Goal: Task Accomplishment & Management: Complete application form

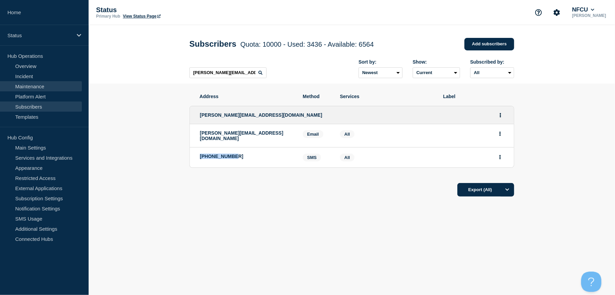
click at [31, 86] on link "Maintenance" at bounding box center [41, 86] width 82 height 10
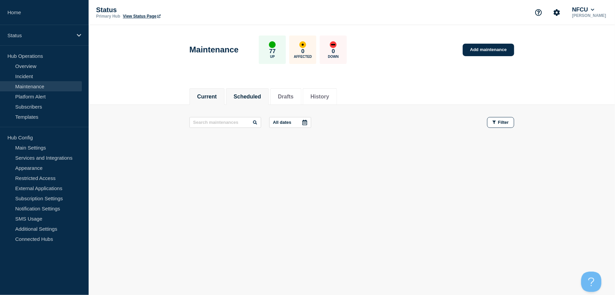
click at [258, 95] on button "Scheduled" at bounding box center [247, 97] width 27 height 6
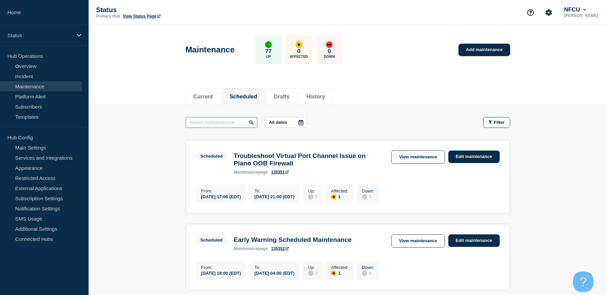
click at [227, 123] on input "text" at bounding box center [222, 122] width 72 height 11
type input "syn"
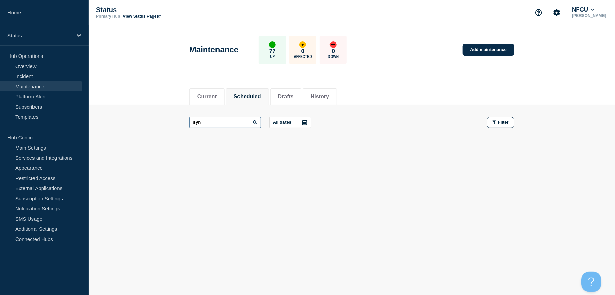
drag, startPoint x: 237, startPoint y: 124, endPoint x: 119, endPoint y: 115, distance: 118.0
click at [123, 118] on main "syn All dates Filter" at bounding box center [352, 122] width 526 height 35
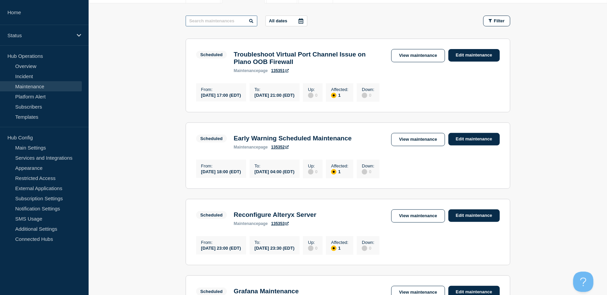
scroll to position [152, 0]
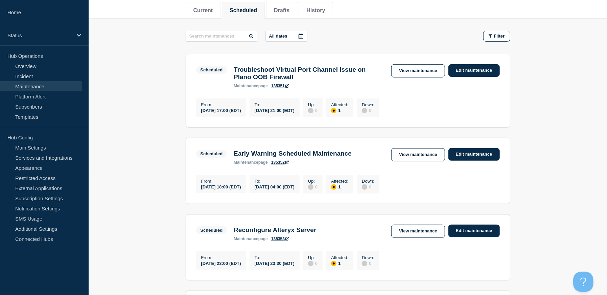
scroll to position [0, 0]
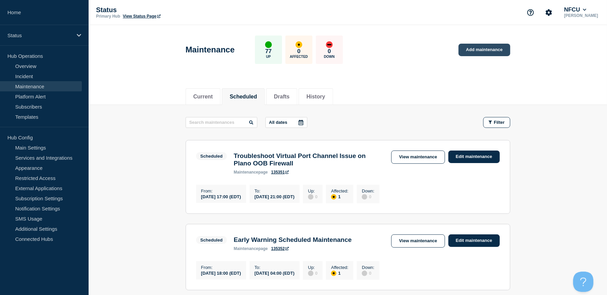
click at [491, 50] on link "Add maintenance" at bounding box center [484, 50] width 51 height 13
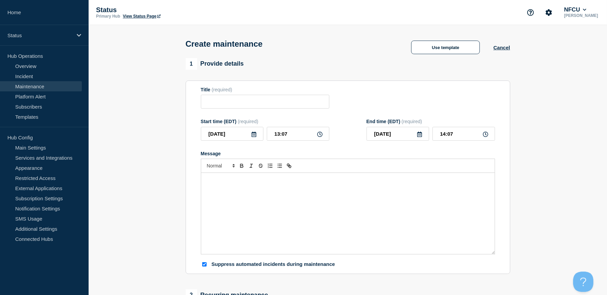
checkbox input "true"
click at [444, 48] on button "Use template" at bounding box center [445, 48] width 69 height 14
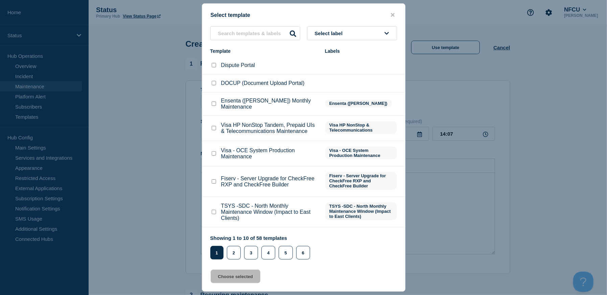
click at [212, 130] on input "Visa HP NonStop Tandem, Prepaid UIs & Telecommunications Maintenance checkbox" at bounding box center [214, 128] width 4 height 4
checkbox input "true"
click at [243, 278] on button "Choose selected" at bounding box center [236, 277] width 50 height 14
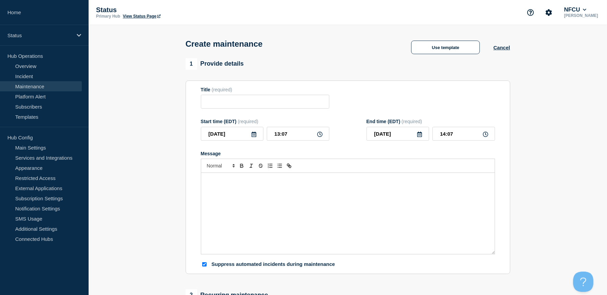
type input "Visa HP NonStop Tandem, Prepaid UIs & Telecommunications Maintenance"
checkbox input "false"
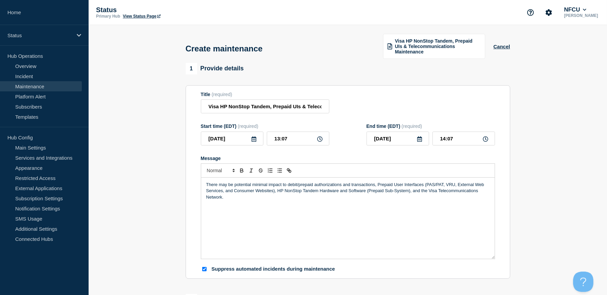
click at [253, 139] on icon at bounding box center [253, 138] width 5 height 5
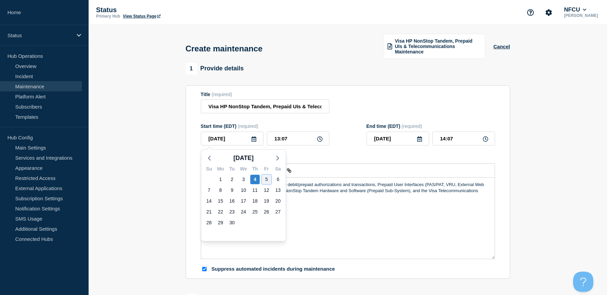
click at [267, 177] on div "5" at bounding box center [266, 179] width 9 height 9
type input "[DATE]"
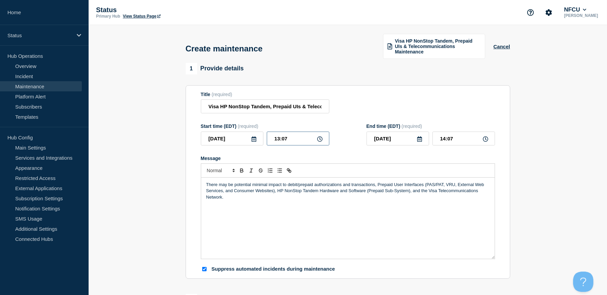
click at [288, 134] on input "13:07" at bounding box center [298, 139] width 63 height 14
drag, startPoint x: 299, startPoint y: 137, endPoint x: 252, endPoint y: 134, distance: 46.5
click at [252, 134] on div "2025-09-05 13:07" at bounding box center [265, 139] width 129 height 14
type input "01:00"
click at [456, 139] on input "02:00" at bounding box center [464, 139] width 63 height 14
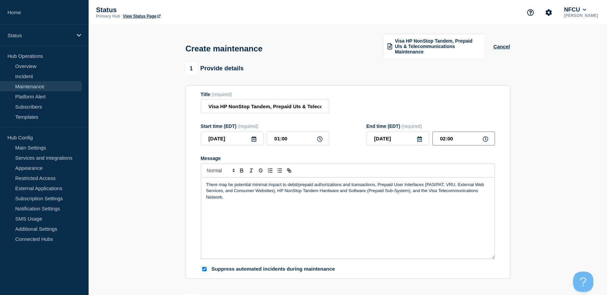
drag, startPoint x: 461, startPoint y: 139, endPoint x: 407, endPoint y: 136, distance: 54.3
click at [406, 137] on div "2025-09-05 02:00" at bounding box center [431, 139] width 129 height 14
type input "06:00"
click at [375, 108] on div "Title (required) Visa HP NonStop Tandem, Prepaid UIs & Telecommunications Maint…" at bounding box center [348, 103] width 294 height 22
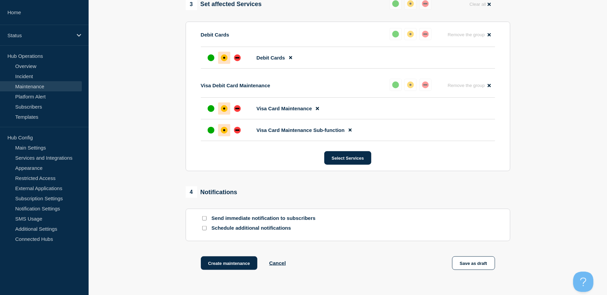
scroll to position [355, 0]
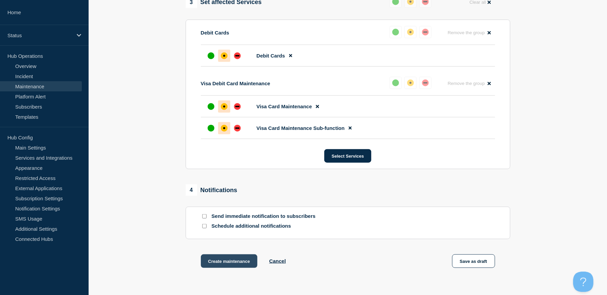
click at [226, 259] on button "Create maintenance" at bounding box center [229, 261] width 57 height 14
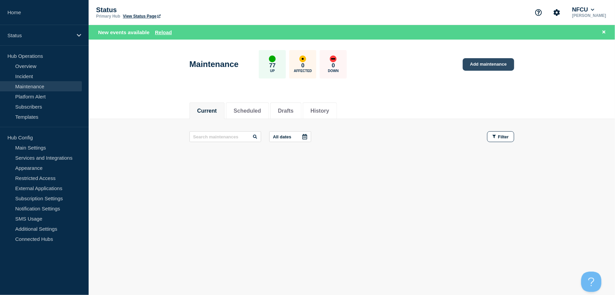
click at [478, 65] on link "Add maintenance" at bounding box center [488, 64] width 51 height 13
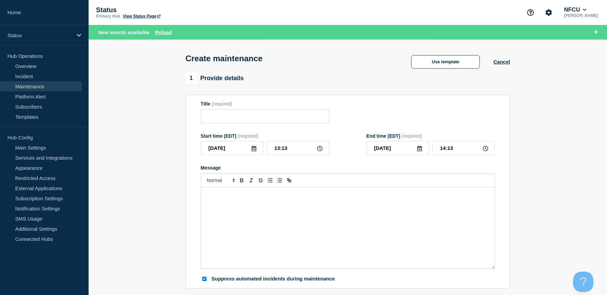
checkbox input "true"
click at [231, 120] on input "Title" at bounding box center [265, 116] width 129 height 14
type input "F"
type input "Genesys Spotlight Maintenance"
click at [276, 198] on p "Message" at bounding box center [347, 194] width 283 height 6
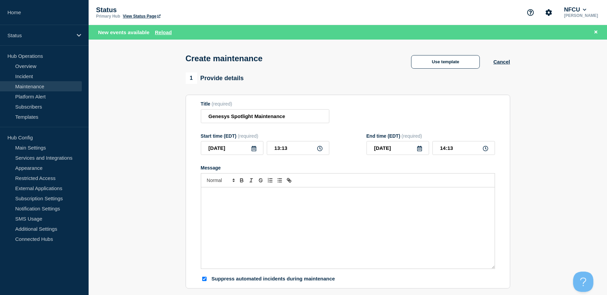
paste div "Message"
click at [203, 203] on div "Genesys spotlight databases will be unavailable during the upgrade process" at bounding box center [348, 227] width 294 height 81
click at [202, 203] on div "Genesys spotlight databases will be unavailable during the upgrade process" at bounding box center [348, 227] width 294 height 81
click at [366, 198] on p "Genesys spotlight databases will be unavailable during the upgrade process" at bounding box center [347, 194] width 283 height 6
click at [226, 198] on p "Genesys spotlight databases will be unavailable during the upgrade process." at bounding box center [347, 194] width 283 height 6
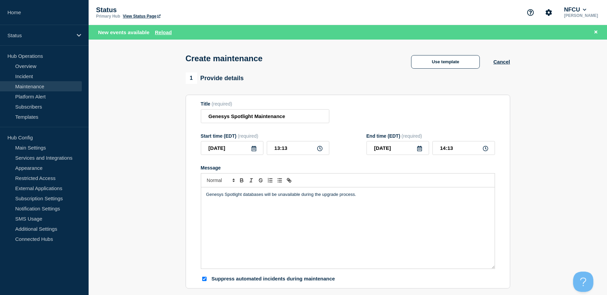
click at [253, 151] on icon at bounding box center [253, 148] width 5 height 5
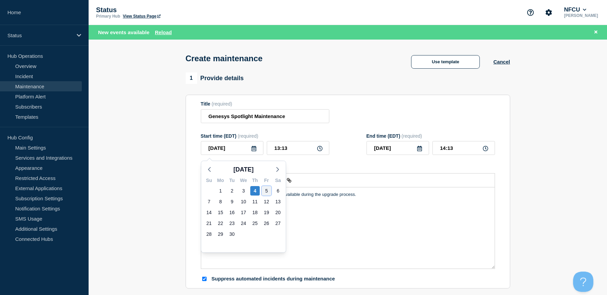
click at [265, 194] on div "5" at bounding box center [266, 190] width 9 height 9
type input "[DATE]"
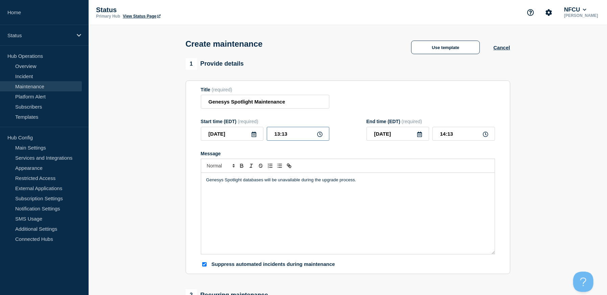
click at [294, 138] on input "13:13" at bounding box center [298, 134] width 63 height 14
drag, startPoint x: 301, startPoint y: 135, endPoint x: 184, endPoint y: 126, distance: 117.5
click at [184, 126] on div "1 Provide details Title (required) Genesys Spotlight Maintenance Start time (ED…" at bounding box center [348, 293] width 333 height 470
type input "06:00"
type input "07:00"
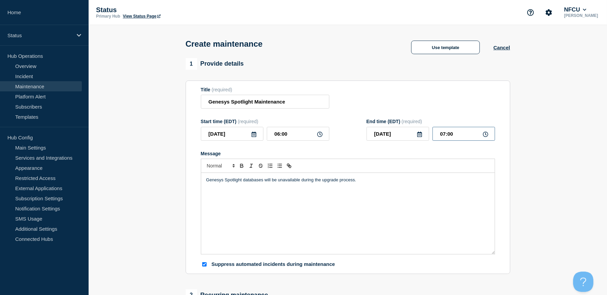
click at [455, 129] on input "07:00" at bounding box center [464, 134] width 63 height 14
drag, startPoint x: 463, startPoint y: 133, endPoint x: 415, endPoint y: 131, distance: 47.8
click at [417, 131] on div "2025-09-05 07:00" at bounding box center [431, 134] width 129 height 14
click at [402, 109] on div "Title (required) Genesys Spotlight Maintenance" at bounding box center [348, 98] width 294 height 22
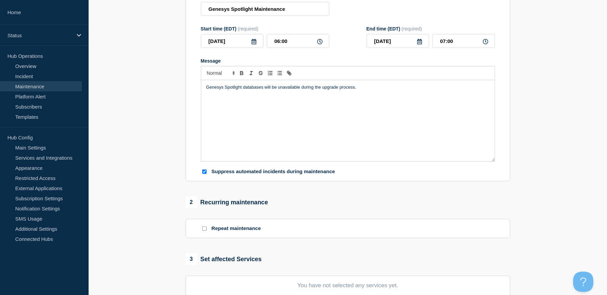
scroll to position [152, 0]
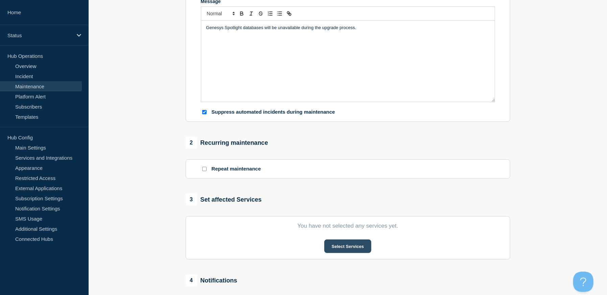
click at [347, 247] on button "Select Services" at bounding box center [347, 247] width 47 height 14
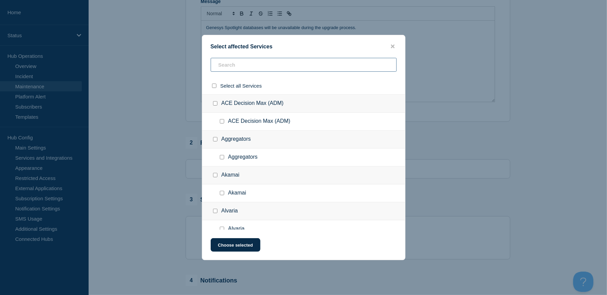
click at [221, 65] on input "text" at bounding box center [304, 65] width 186 height 14
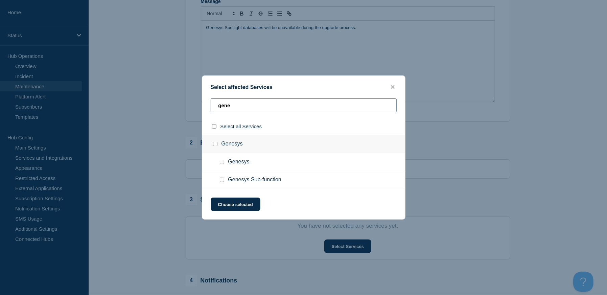
type input "gene"
click at [222, 181] on input "Genesys Sub-function checkbox" at bounding box center [222, 180] width 4 height 4
checkbox input "true"
click at [243, 208] on button "Choose selected" at bounding box center [236, 205] width 50 height 14
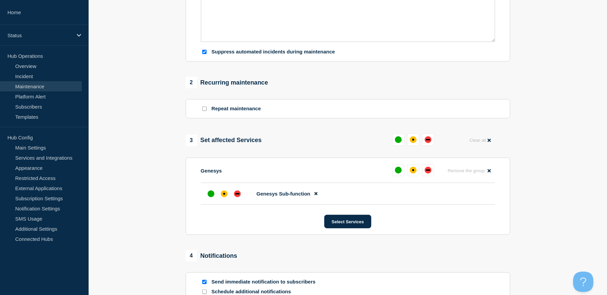
scroll to position [254, 0]
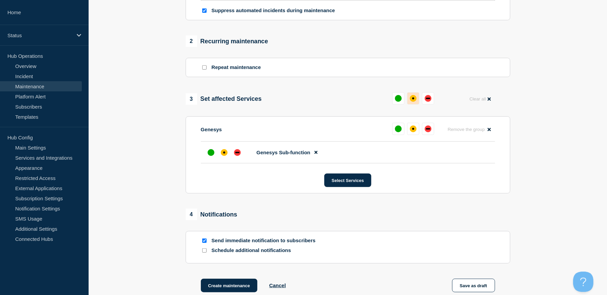
click at [411, 99] on div "affected" at bounding box center [413, 98] width 7 height 7
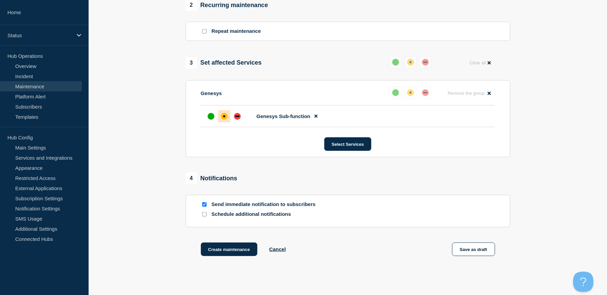
scroll to position [331, 0]
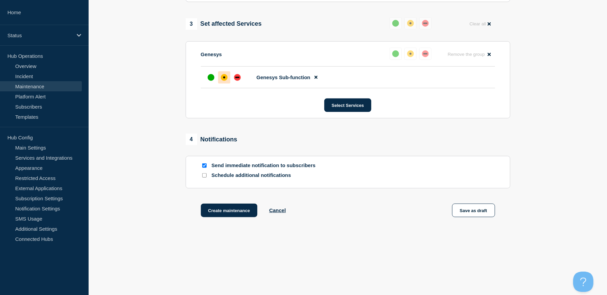
click at [202, 166] on input "Send immediate notification to subscribers" at bounding box center [204, 165] width 4 height 4
checkbox input "false"
click at [224, 210] on button "Create maintenance" at bounding box center [229, 211] width 57 height 14
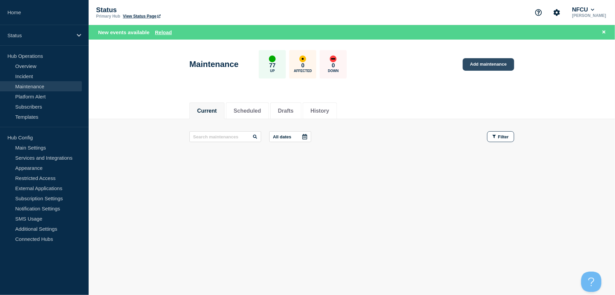
click at [492, 63] on link "Add maintenance" at bounding box center [488, 64] width 51 height 13
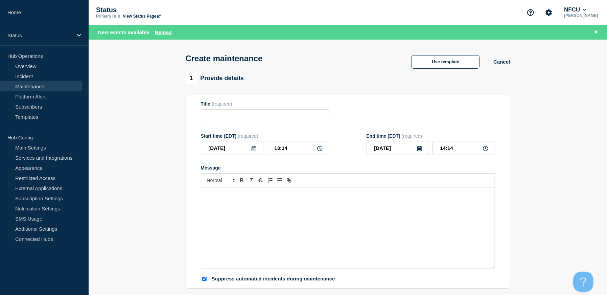
checkbox input "true"
click at [246, 119] on input "Title" at bounding box center [265, 116] width 129 height 14
paste input "Early Warning Scheduled Maintenance"
type input "Early Warning Scheduled Maintenance"
click at [296, 210] on div "Message" at bounding box center [348, 227] width 294 height 81
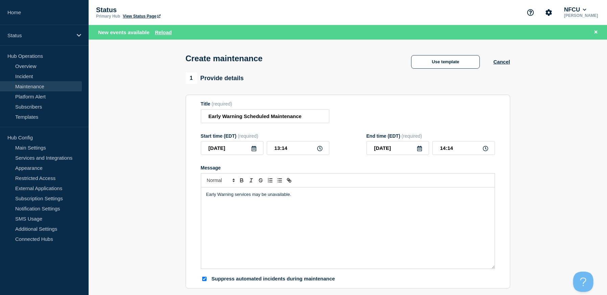
click at [253, 149] on icon at bounding box center [254, 148] width 5 height 5
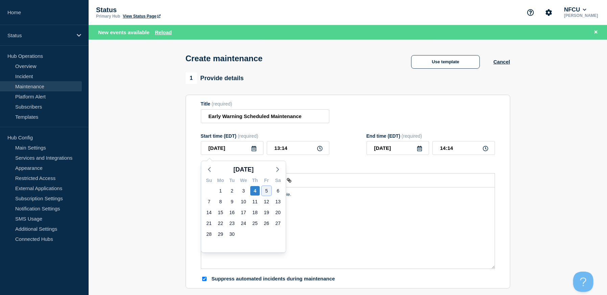
click at [262, 192] on div "5" at bounding box center [266, 190] width 9 height 9
type input "[DATE]"
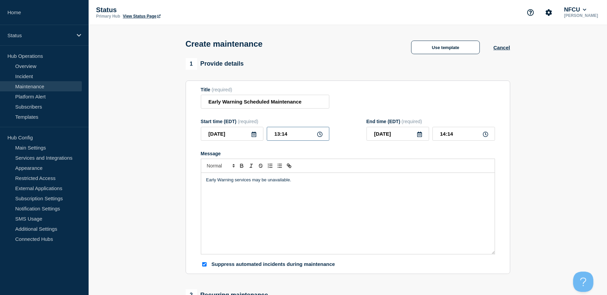
click at [287, 140] on input "13:14" at bounding box center [298, 134] width 63 height 14
drag, startPoint x: 294, startPoint y: 140, endPoint x: 227, endPoint y: 130, distance: 67.7
click at [227, 130] on div "2025-09-05 13:14" at bounding box center [265, 134] width 129 height 14
type input "11:00"
click at [433, 107] on div "Title (required) Early Warning Scheduled Maintenance" at bounding box center [348, 98] width 294 height 22
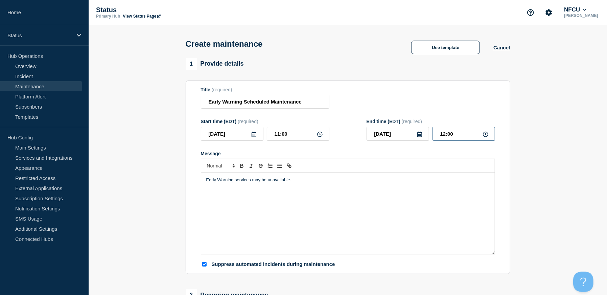
click at [451, 131] on input "12:00" at bounding box center [464, 134] width 63 height 14
drag, startPoint x: 457, startPoint y: 134, endPoint x: 430, endPoint y: 132, distance: 27.8
click at [430, 132] on div "2025-09-05 12:00" at bounding box center [431, 134] width 129 height 14
type input "22:00"
click at [402, 108] on div "Title (required) Early Warning Scheduled Maintenance" at bounding box center [348, 98] width 294 height 22
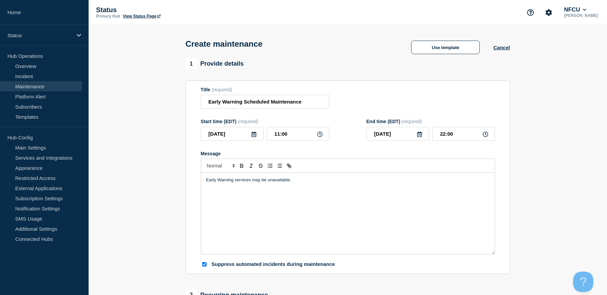
scroll to position [203, 0]
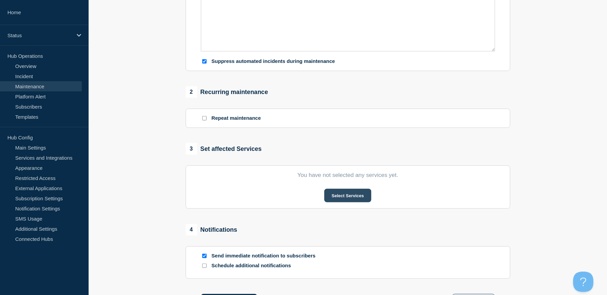
click at [351, 196] on button "Select Services" at bounding box center [347, 196] width 47 height 14
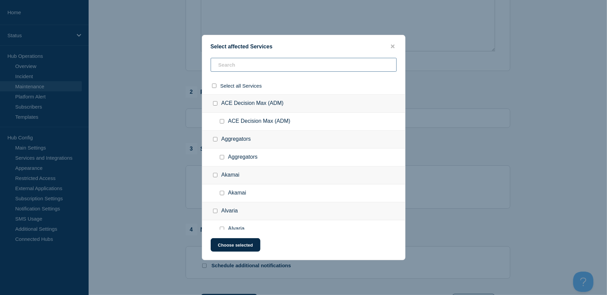
click at [242, 67] on input "text" at bounding box center [304, 65] width 186 height 14
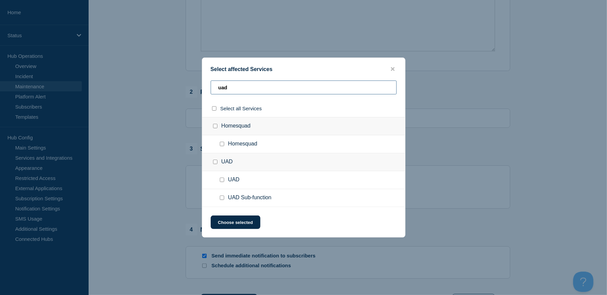
type input "uad"
click at [220, 198] on input "UAD Sub-function checkbox" at bounding box center [222, 198] width 4 height 4
checkbox input "true"
click at [238, 220] on button "Choose selected" at bounding box center [236, 222] width 50 height 14
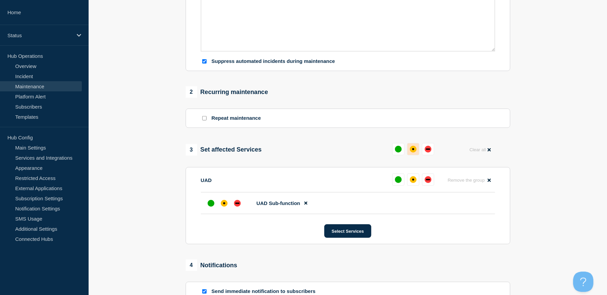
click at [416, 155] on button at bounding box center [413, 149] width 12 height 12
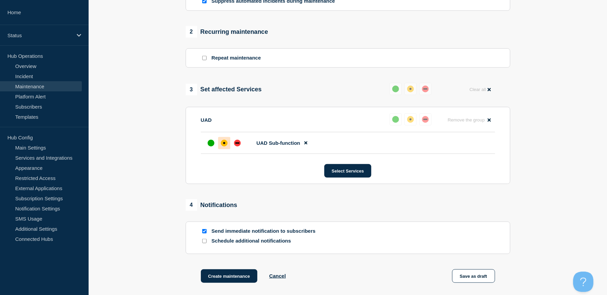
scroll to position [331, 0]
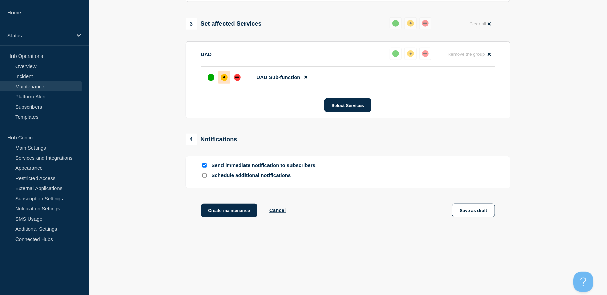
click at [204, 165] on input "Send immediate notification to subscribers" at bounding box center [204, 165] width 4 height 4
checkbox input "false"
click at [228, 212] on button "Create maintenance" at bounding box center [229, 211] width 57 height 14
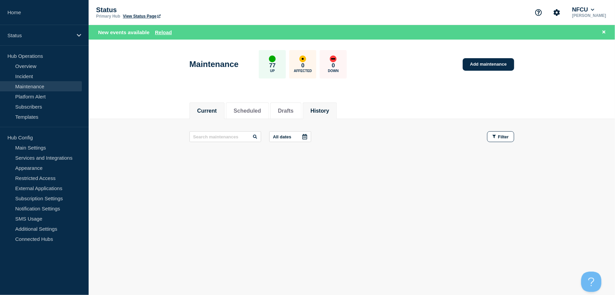
click at [329, 110] on button "History" at bounding box center [320, 111] width 19 height 6
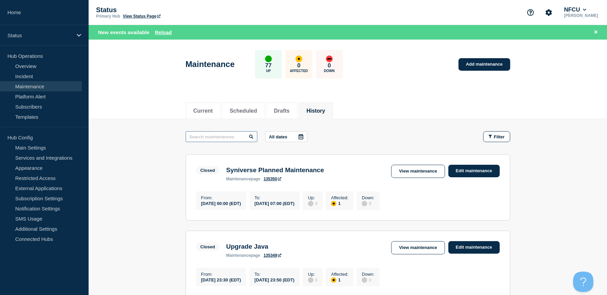
click at [213, 138] on input "text" at bounding box center [222, 136] width 72 height 11
type input "CipherTrust"
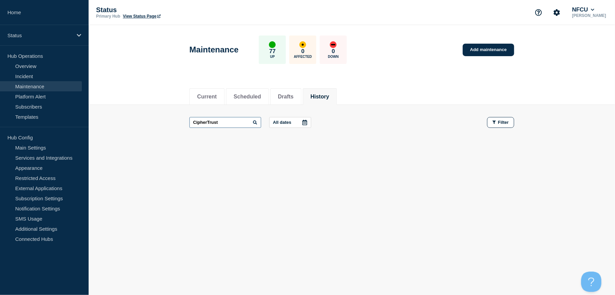
click at [229, 118] on input "CipherTrust" at bounding box center [225, 122] width 72 height 11
drag, startPoint x: 235, startPoint y: 122, endPoint x: 115, endPoint y: 108, distance: 120.6
click at [115, 108] on main "CipherTrust All dates Filter" at bounding box center [352, 122] width 526 height 35
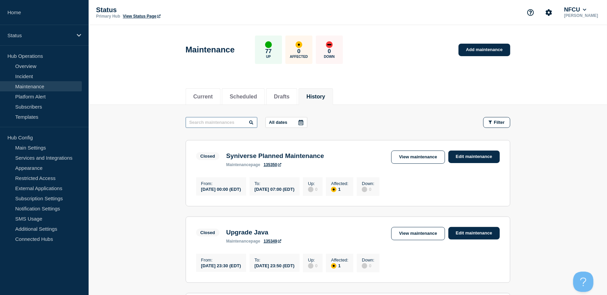
click at [223, 122] on input "text" at bounding box center [222, 122] width 72 height 11
click at [479, 49] on link "Add maintenance" at bounding box center [484, 50] width 51 height 13
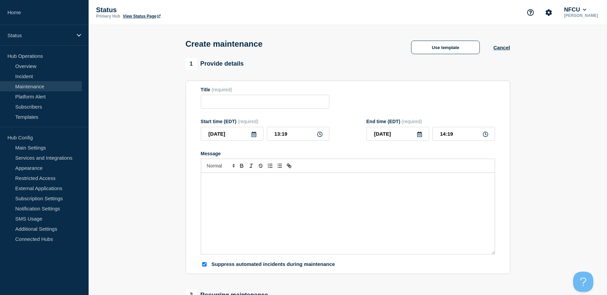
checkbox input "true"
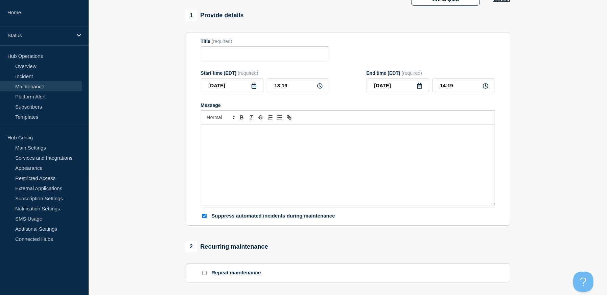
scroll to position [51, 0]
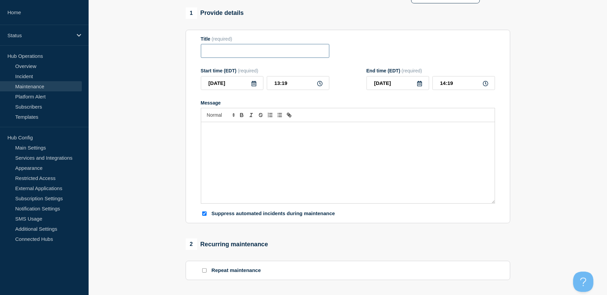
click at [252, 47] on input "Title" at bounding box center [265, 51] width 129 height 14
type input "Tableau Maintenance"
click at [249, 135] on div "Message" at bounding box center [348, 162] width 294 height 81
click at [253, 85] on icon at bounding box center [253, 83] width 5 height 5
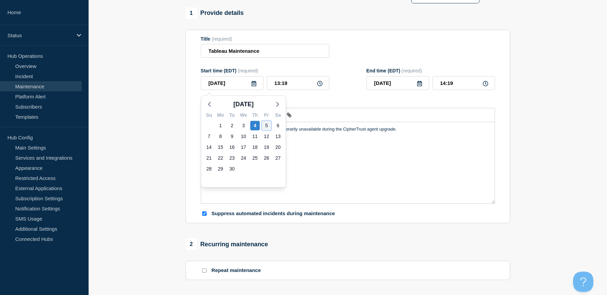
click at [264, 124] on div "5" at bounding box center [266, 125] width 9 height 9
type input "[DATE]"
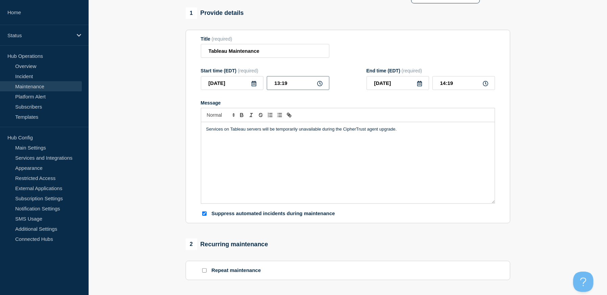
click at [289, 90] on input "13:19" at bounding box center [298, 83] width 63 height 14
drag, startPoint x: 294, startPoint y: 87, endPoint x: 250, endPoint y: 82, distance: 44.6
click at [250, 82] on div "2025-09-05 13:19" at bounding box center [265, 83] width 129 height 14
type input "23:00"
type input "[DATE]"
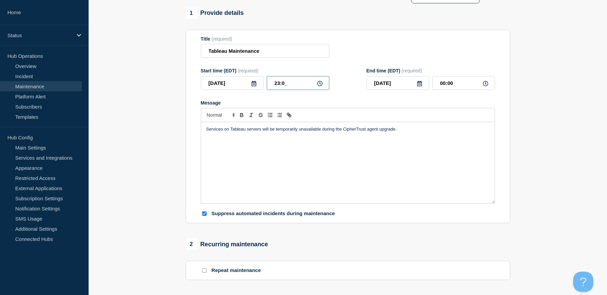
type input "00:00"
click at [458, 47] on div "Title (required) Tableau Maintenance" at bounding box center [348, 47] width 294 height 22
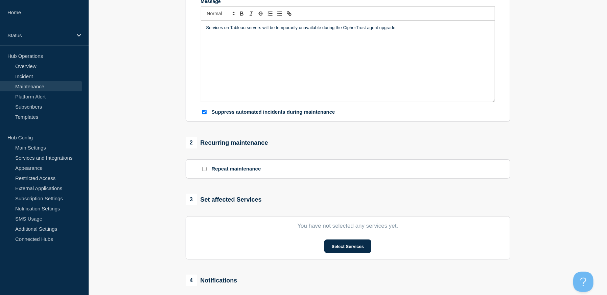
scroll to position [203, 0]
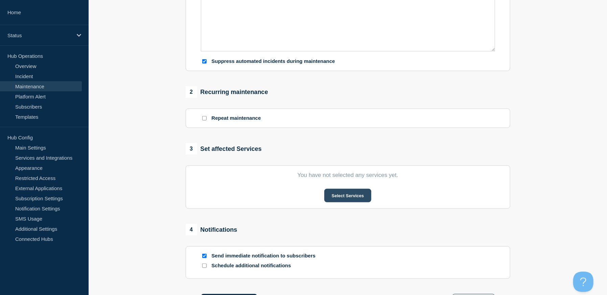
click at [352, 198] on button "Select Services" at bounding box center [347, 196] width 47 height 14
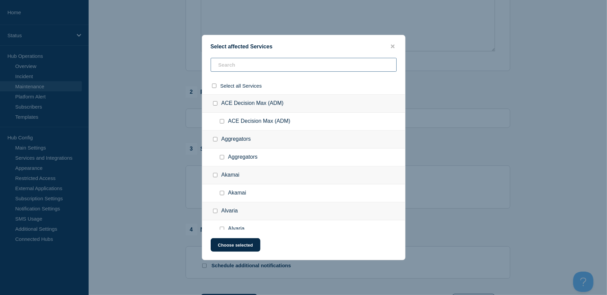
click at [227, 64] on input "text" at bounding box center [304, 65] width 186 height 14
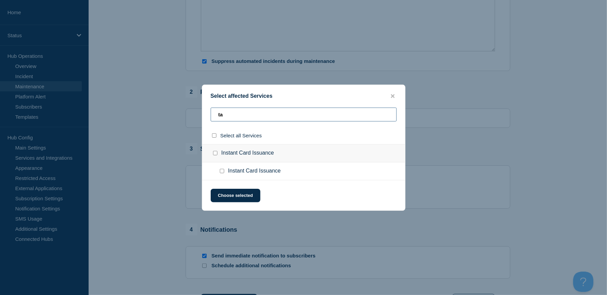
drag, startPoint x: 240, startPoint y: 115, endPoint x: 165, endPoint y: 107, distance: 75.9
click at [164, 107] on div "Select affected Services ta Select all Services Instant Card Issuance Instant C…" at bounding box center [303, 147] width 607 height 295
type input "exter"
click at [211, 154] on div "External Vendor Tool" at bounding box center [303, 153] width 203 height 18
click at [214, 152] on input "External Vendor Tool checkbox" at bounding box center [215, 153] width 4 height 4
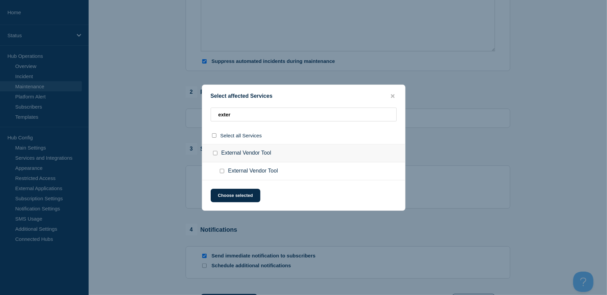
checkbox input "true"
click at [237, 197] on button "Choose selected" at bounding box center [236, 196] width 50 height 14
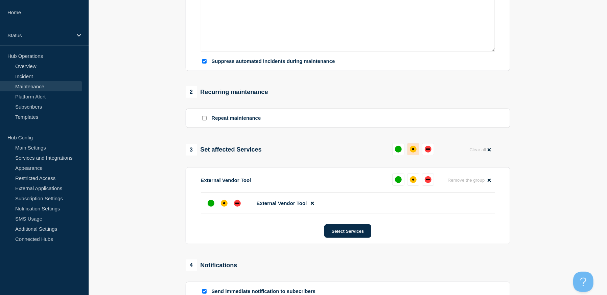
click at [412, 153] on div "affected" at bounding box center [413, 149] width 7 height 7
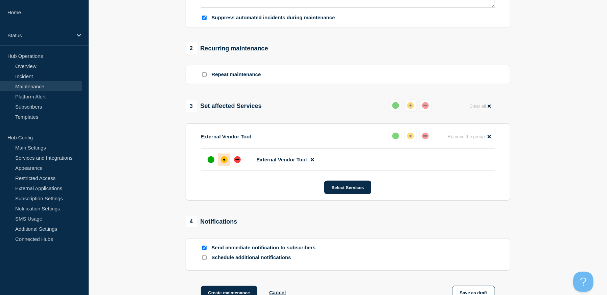
scroll to position [304, 0]
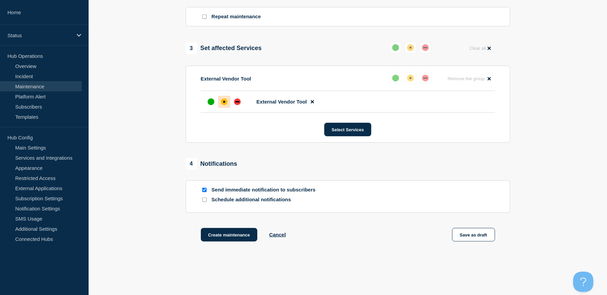
click at [204, 190] on input "Send immediate notification to subscribers" at bounding box center [204, 190] width 4 height 4
checkbox input "false"
click at [241, 238] on button "Create maintenance" at bounding box center [229, 235] width 57 height 14
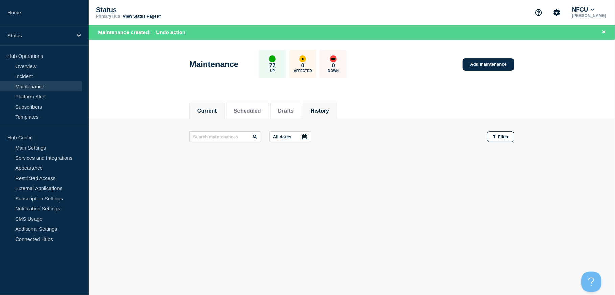
click at [329, 111] on button "History" at bounding box center [320, 111] width 19 height 6
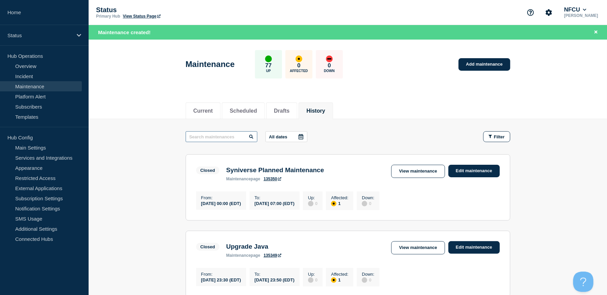
click at [210, 137] on input "text" at bounding box center [222, 136] width 72 height 11
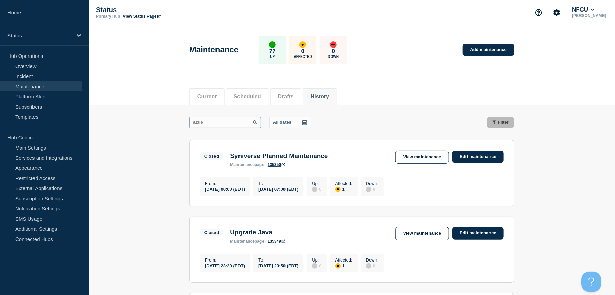
click at [205, 124] on input "azue" at bounding box center [225, 122] width 72 height 11
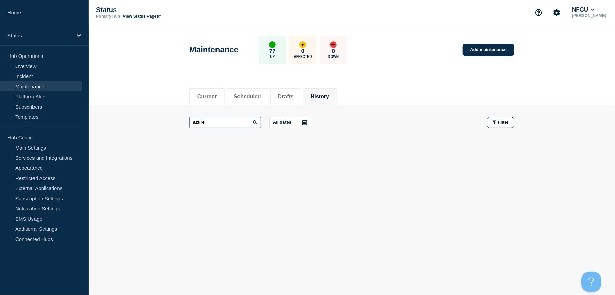
type input "azure"
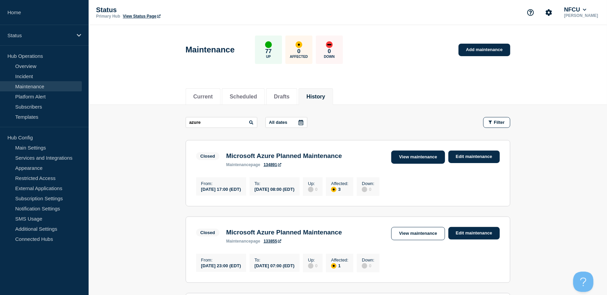
click at [417, 154] on link "View maintenance" at bounding box center [417, 157] width 53 height 13
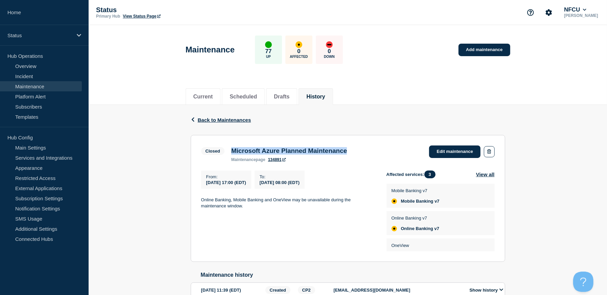
drag, startPoint x: 365, startPoint y: 150, endPoint x: 234, endPoint y: 151, distance: 130.6
click at [234, 151] on div "Microsoft Azure Planned Maintenance maintenance page 134891" at bounding box center [289, 154] width 122 height 15
copy h3 "Microsoft Azure Planned Maintenance"
click at [224, 121] on span "Back to Maintenances" at bounding box center [224, 120] width 53 height 6
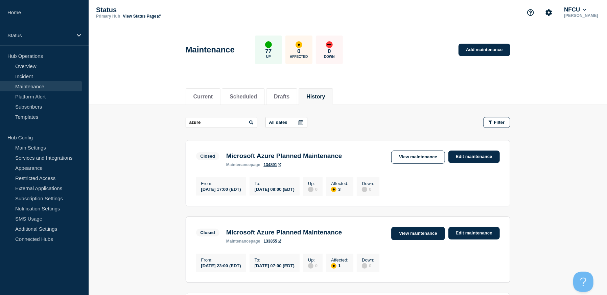
click at [420, 233] on link "View maintenance" at bounding box center [417, 233] width 53 height 13
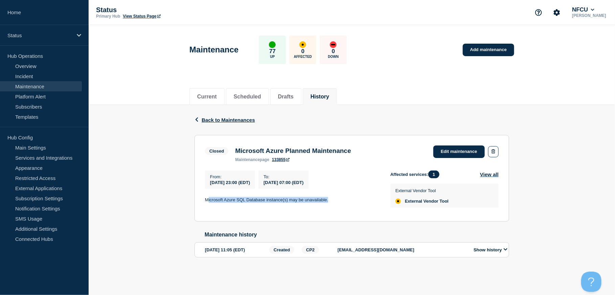
drag, startPoint x: 207, startPoint y: 203, endPoint x: 349, endPoint y: 206, distance: 141.4
click at [349, 206] on div "From : 2025-09-01 23:00 (EDT) To : 2025-09-02 07:00 (EDT) Microsoft Azure SQL D…" at bounding box center [297, 190] width 185 height 41
drag, startPoint x: 349, startPoint y: 206, endPoint x: 194, endPoint y: 210, distance: 155.0
click at [222, 213] on section "Closed Microsoft Azure Planned Maintenance maintenance page 133855 Edit mainten…" at bounding box center [352, 178] width 315 height 87
click at [205, 205] on div "From : 2025-09-01 23:00 (EDT) To : 2025-09-02 07:00 (EDT) Microsoft Azure SQL D…" at bounding box center [297, 190] width 185 height 41
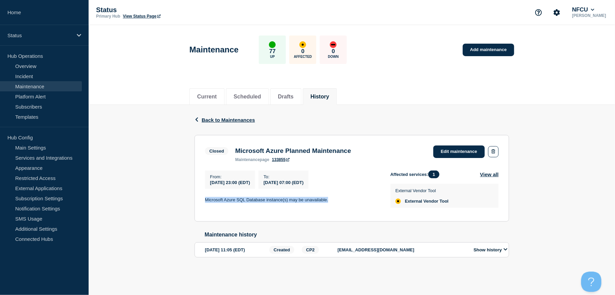
drag, startPoint x: 204, startPoint y: 202, endPoint x: 330, endPoint y: 203, distance: 125.5
click at [330, 203] on section "Closed Microsoft Azure Planned Maintenance maintenance page 133855 Edit mainten…" at bounding box center [352, 178] width 315 height 87
copy p "Microsoft Azure SQL Database instance(s) may be unavailable."
click at [481, 53] on link "Add maintenance" at bounding box center [488, 50] width 51 height 13
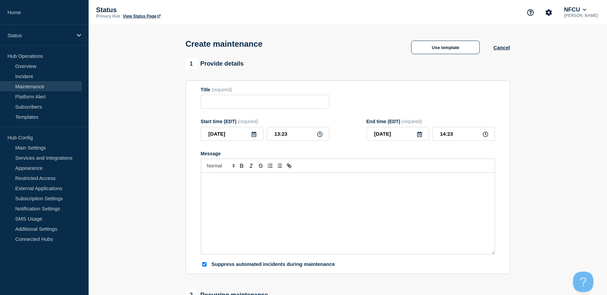
checkbox input "true"
click at [230, 105] on input "Title" at bounding box center [265, 102] width 129 height 14
type input "ServiceNow Maintenance"
click at [262, 200] on div "Message" at bounding box center [348, 213] width 294 height 81
click at [270, 204] on div "Message" at bounding box center [348, 213] width 294 height 81
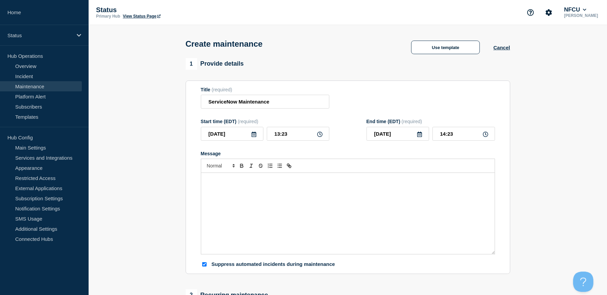
click at [226, 186] on div "Message" at bounding box center [348, 213] width 294 height 81
click at [254, 130] on input "[DATE]" at bounding box center [232, 134] width 63 height 14
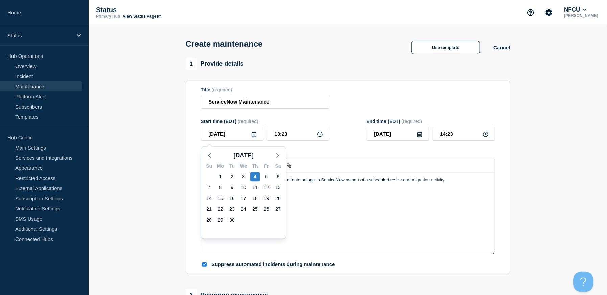
click at [254, 136] on icon at bounding box center [254, 134] width 5 height 5
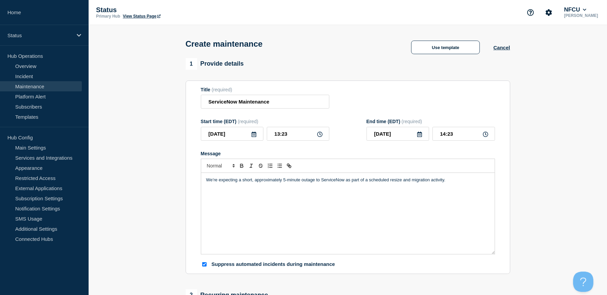
click at [254, 136] on icon at bounding box center [254, 134] width 5 height 5
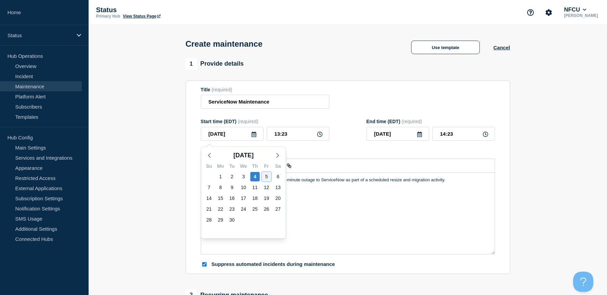
click at [266, 178] on div "5" at bounding box center [266, 176] width 9 height 9
type input "[DATE]"
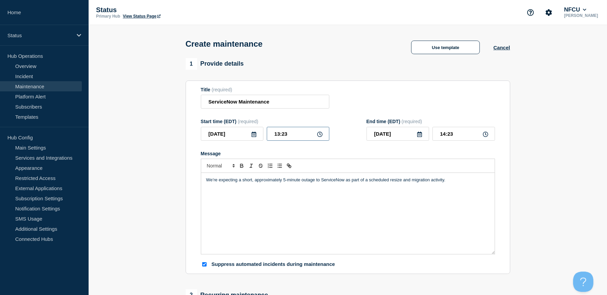
drag, startPoint x: 280, startPoint y: 137, endPoint x: 293, endPoint y: 137, distance: 13.5
click at [280, 137] on input "13:23" at bounding box center [298, 134] width 63 height 14
drag, startPoint x: 293, startPoint y: 137, endPoint x: 250, endPoint y: 135, distance: 43.0
click at [250, 135] on div "2025-09-05 13:23" at bounding box center [265, 134] width 129 height 14
type input "23:30"
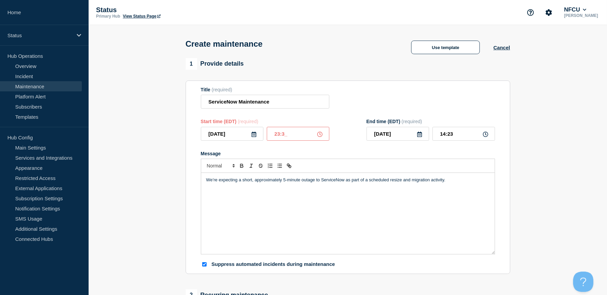
type input "[DATE]"
click at [467, 132] on input "00:30" at bounding box center [464, 134] width 63 height 14
drag, startPoint x: 466, startPoint y: 133, endPoint x: 414, endPoint y: 131, distance: 52.8
click at [414, 131] on div "2025-09-06 00:30" at bounding box center [431, 134] width 129 height 14
type input "23:35"
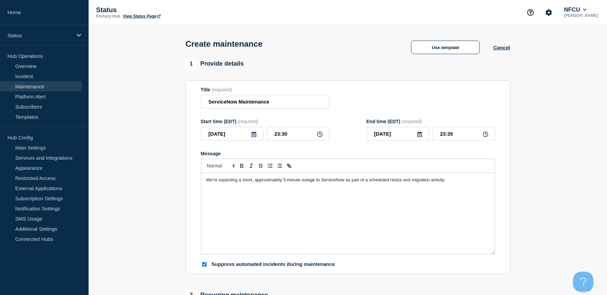
click at [418, 136] on icon at bounding box center [419, 134] width 5 height 5
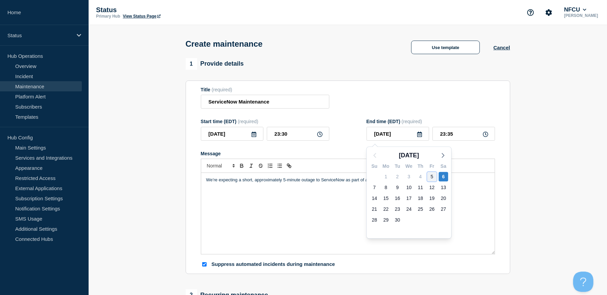
click at [432, 173] on div "5" at bounding box center [431, 176] width 9 height 9
type input "[DATE]"
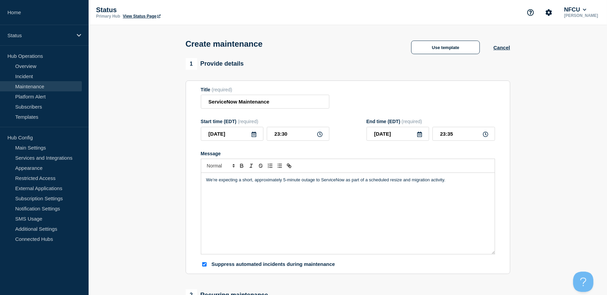
click at [319, 220] on div "We’re expecting a short, approximately 5-minute outage to ServiceNow as part of…" at bounding box center [348, 213] width 294 height 81
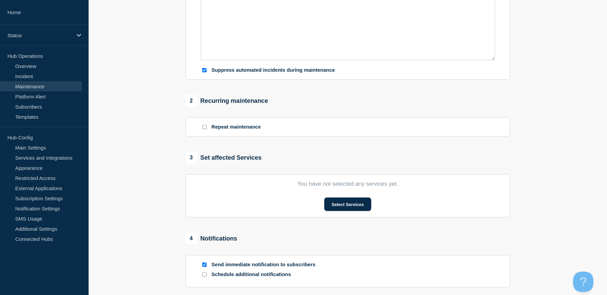
scroll to position [203, 0]
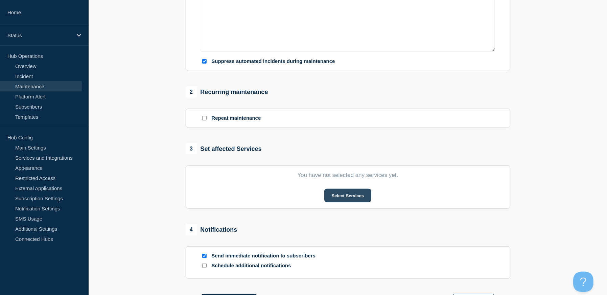
click at [349, 195] on button "Select Services" at bounding box center [347, 196] width 47 height 14
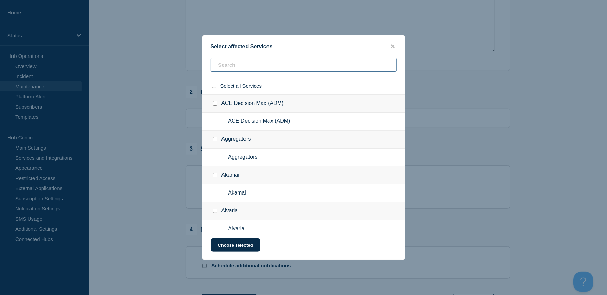
click at [223, 64] on input "text" at bounding box center [304, 65] width 186 height 14
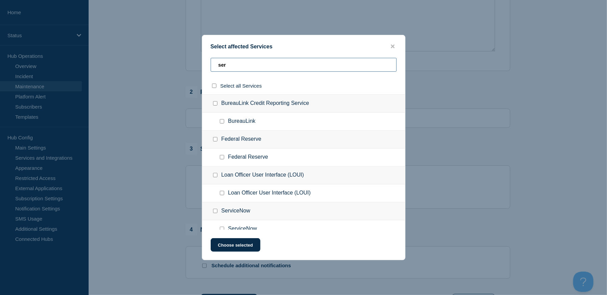
type input "ser"
click at [214, 210] on input "ServiceNow checkbox" at bounding box center [215, 211] width 4 height 4
checkbox input "true"
click at [158, 181] on div at bounding box center [303, 147] width 607 height 295
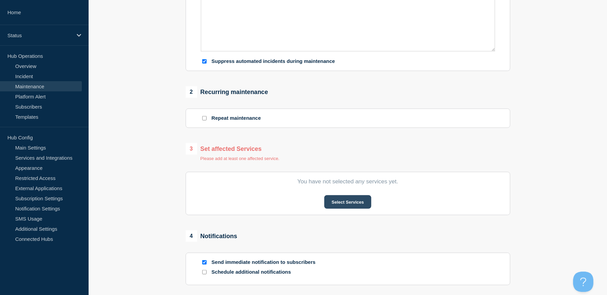
click at [360, 204] on button "Select Services" at bounding box center [347, 202] width 47 height 14
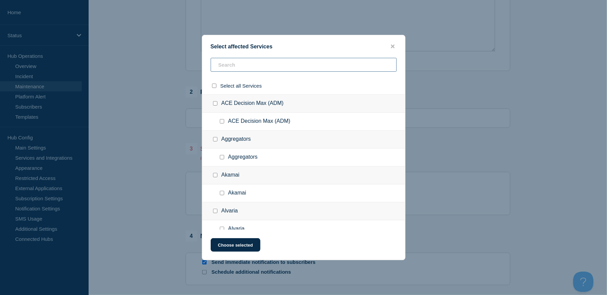
click at [237, 65] on input "text" at bounding box center [304, 65] width 186 height 14
type input "serv"
click at [215, 174] on input "ServiceNow checkbox" at bounding box center [215, 175] width 4 height 4
checkbox input "true"
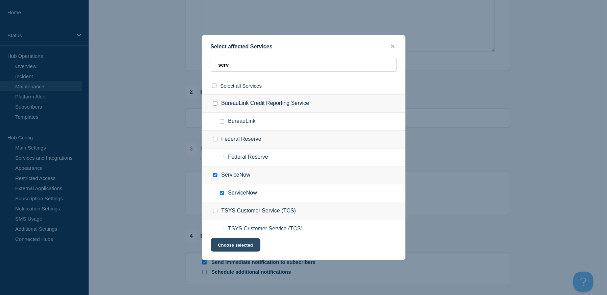
click at [238, 245] on button "Choose selected" at bounding box center [236, 245] width 50 height 14
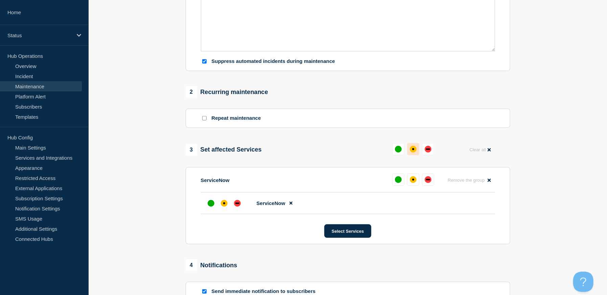
click at [413, 150] on div "affected" at bounding box center [413, 149] width 2 height 2
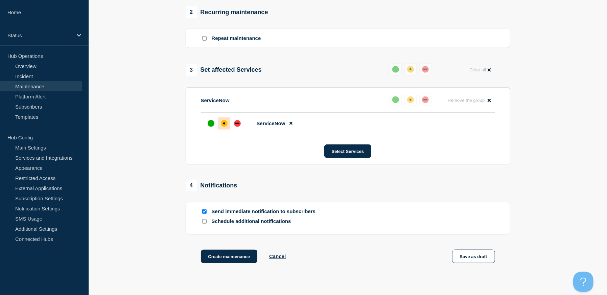
scroll to position [331, 0]
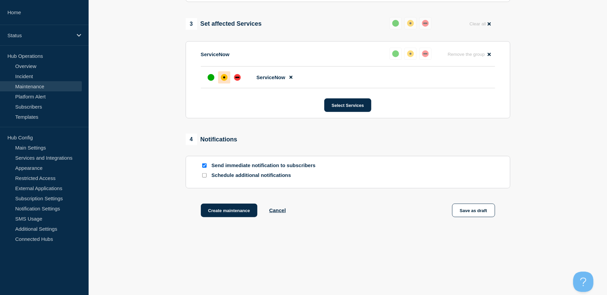
click at [203, 166] on input "Send immediate notification to subscribers" at bounding box center [204, 165] width 4 height 4
checkbox input "false"
click at [219, 213] on button "Create maintenance" at bounding box center [229, 211] width 57 height 14
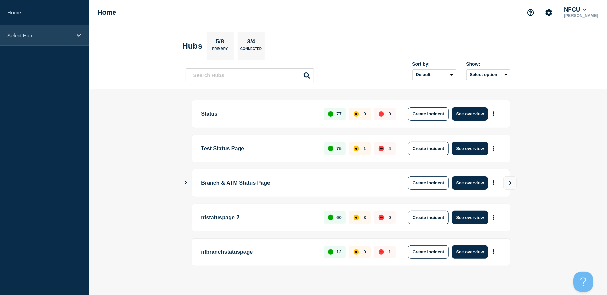
click at [73, 37] on div "Select Hub" at bounding box center [44, 35] width 89 height 21
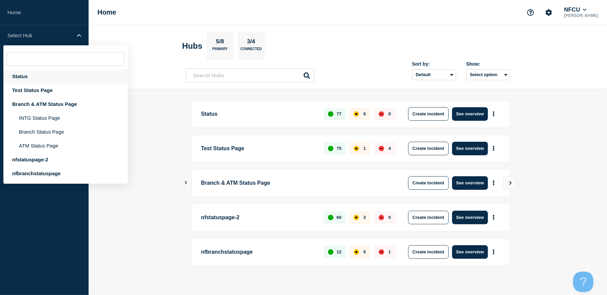
click at [19, 75] on div "Status" at bounding box center [65, 76] width 124 height 14
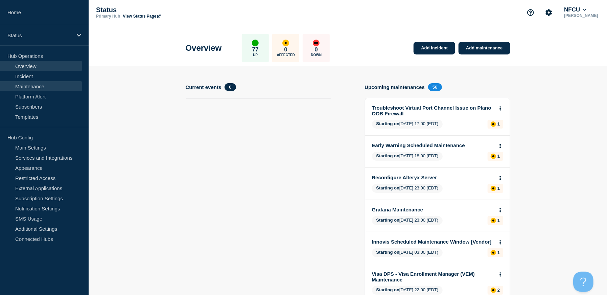
click at [18, 85] on link "Maintenance" at bounding box center [41, 86] width 82 height 10
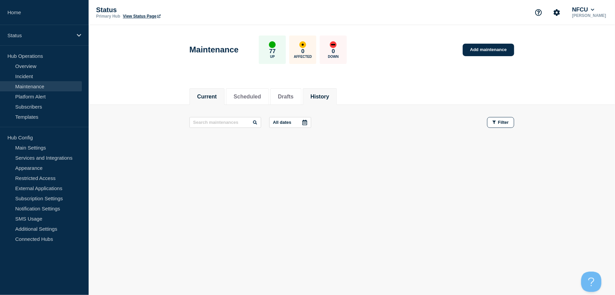
click at [329, 97] on button "History" at bounding box center [320, 97] width 19 height 6
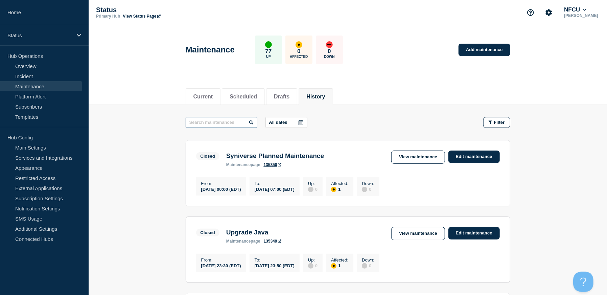
click at [235, 123] on input "text" at bounding box center [222, 122] width 72 height 11
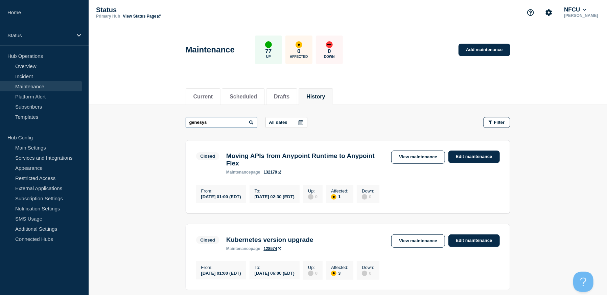
type input "genesys"
click at [215, 123] on input "genesys" at bounding box center [222, 122] width 72 height 11
click at [252, 123] on icon at bounding box center [251, 122] width 4 height 4
click at [251, 121] on icon at bounding box center [251, 122] width 4 height 4
click at [245, 91] on li "Scheduled" at bounding box center [243, 96] width 43 height 17
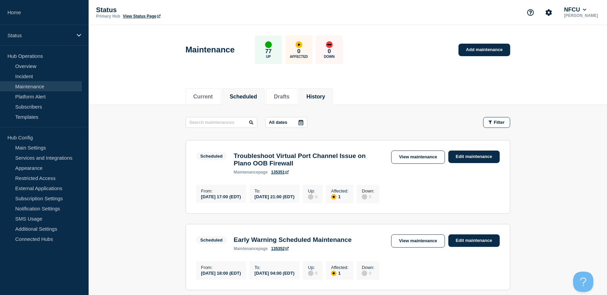
click at [323, 97] on button "History" at bounding box center [315, 97] width 19 height 6
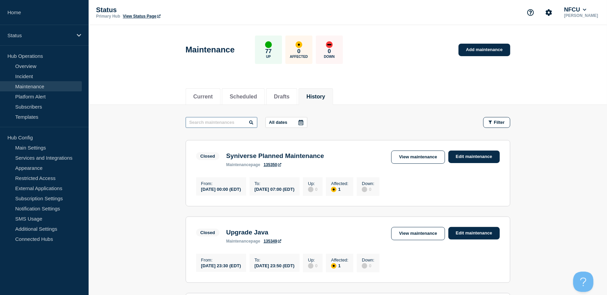
click at [205, 123] on input "text" at bounding box center [222, 122] width 72 height 11
type input "early"
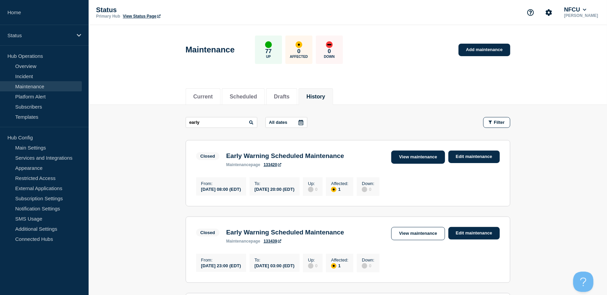
click at [398, 158] on link "View maintenance" at bounding box center [417, 157] width 53 height 13
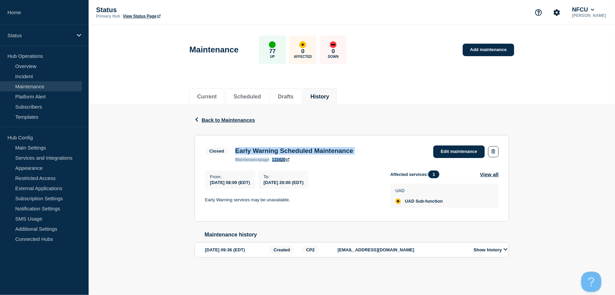
drag, startPoint x: 235, startPoint y: 150, endPoint x: 404, endPoint y: 156, distance: 168.6
click at [404, 156] on div "Closed Early Warning Scheduled Maintenance maintenance page 133420 Edit mainten…" at bounding box center [352, 153] width 294 height 17
copy div "Early Warning Scheduled Maintenance maintenance page 133420"
click at [328, 158] on div "Early Warning Scheduled Maintenance maintenance page 133420" at bounding box center [294, 154] width 125 height 15
click at [357, 156] on div "Early Warning Scheduled Maintenance maintenance page 133420" at bounding box center [294, 154] width 125 height 15
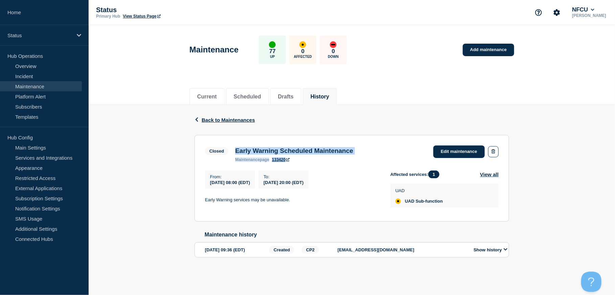
click at [357, 153] on div "Early Warning Scheduled Maintenance maintenance page 133420" at bounding box center [294, 154] width 125 height 15
drag, startPoint x: 372, startPoint y: 153, endPoint x: 244, endPoint y: 150, distance: 128.2
click at [244, 150] on div "Early Warning Scheduled Maintenance maintenance page 133420" at bounding box center [294, 154] width 125 height 15
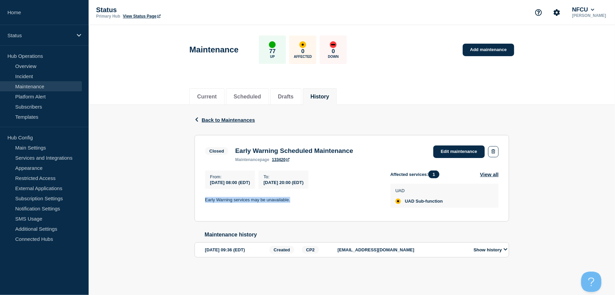
drag, startPoint x: 205, startPoint y: 200, endPoint x: 290, endPoint y: 199, distance: 84.6
click at [290, 199] on section "Closed Early Warning Scheduled Maintenance maintenance page 133420 Edit mainten…" at bounding box center [352, 178] width 315 height 87
copy p "Early Warning services may be unavailable."
click at [479, 52] on link "Add maintenance" at bounding box center [488, 50] width 51 height 13
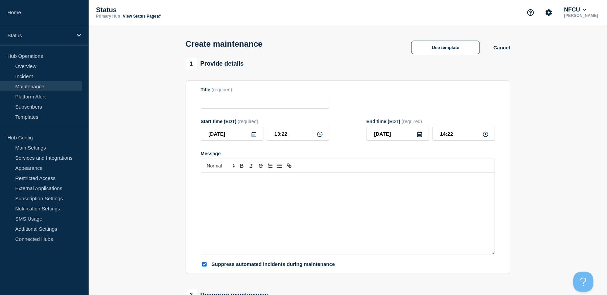
checkbox input "true"
click at [210, 96] on input "Title" at bounding box center [265, 102] width 129 height 14
paste input "Microsoft Azure Planned Maintenance"
type input "Microsoft Azure Planned Maintenance"
click at [245, 195] on div "Message" at bounding box center [348, 213] width 294 height 81
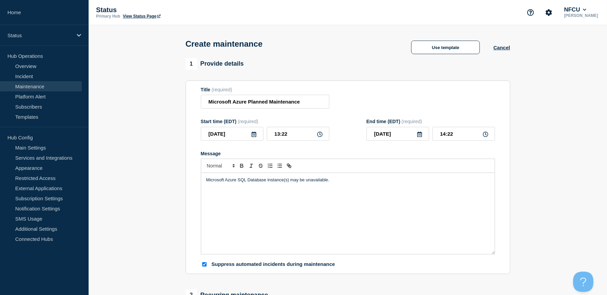
click at [253, 137] on icon at bounding box center [253, 134] width 5 height 5
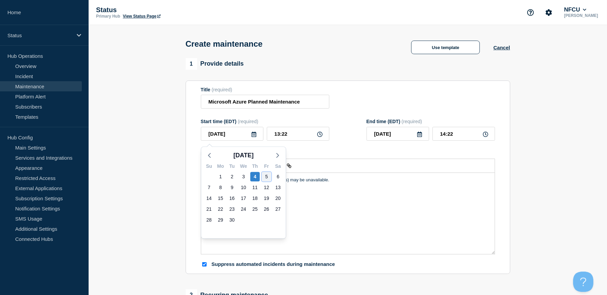
click at [265, 174] on div "5" at bounding box center [266, 176] width 9 height 9
type input "[DATE]"
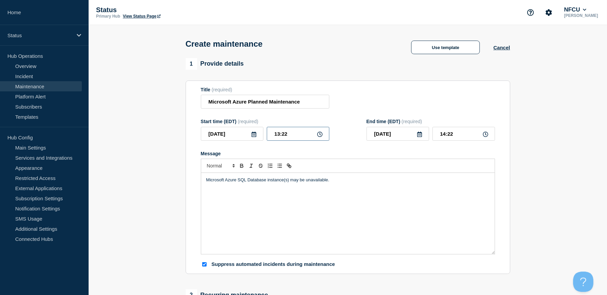
click at [285, 135] on input "13:22" at bounding box center [298, 134] width 63 height 14
drag, startPoint x: 296, startPoint y: 136, endPoint x: 252, endPoint y: 127, distance: 44.8
click at [258, 132] on div "[DATE] 13:22" at bounding box center [265, 134] width 129 height 14
type input "23:00"
type input "[DATE]"
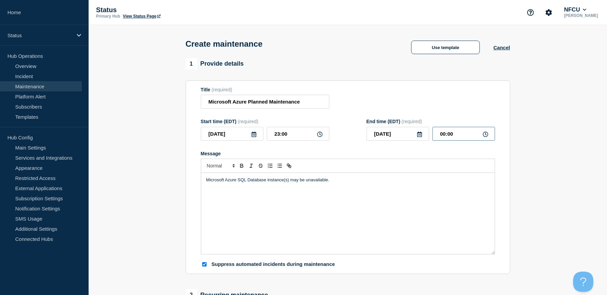
click at [458, 132] on input "00:00" at bounding box center [464, 134] width 63 height 14
drag, startPoint x: 463, startPoint y: 134, endPoint x: 396, endPoint y: 126, distance: 67.4
click at [396, 126] on div "End time (EDT) (required) [DATE] 00:00" at bounding box center [431, 130] width 129 height 22
type input "07:00"
click at [379, 103] on div "Title (required) Microsoft Azure Planned Maintenance" at bounding box center [348, 98] width 294 height 22
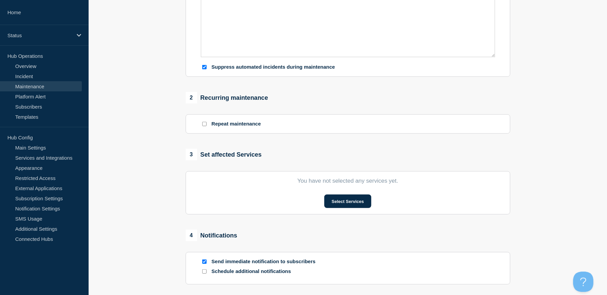
scroll to position [203, 0]
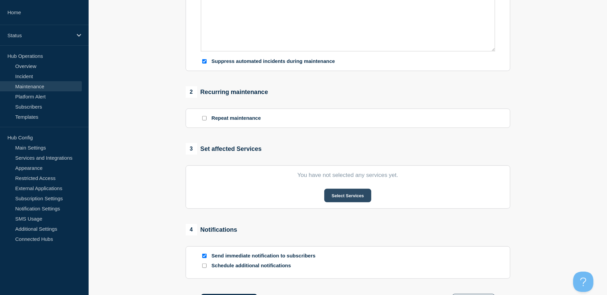
click at [351, 202] on button "Select Services" at bounding box center [347, 196] width 47 height 14
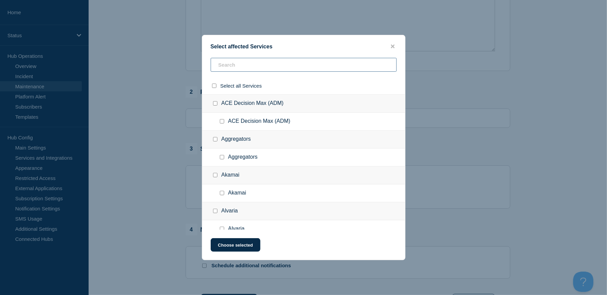
click at [233, 63] on input "text" at bounding box center [304, 65] width 186 height 14
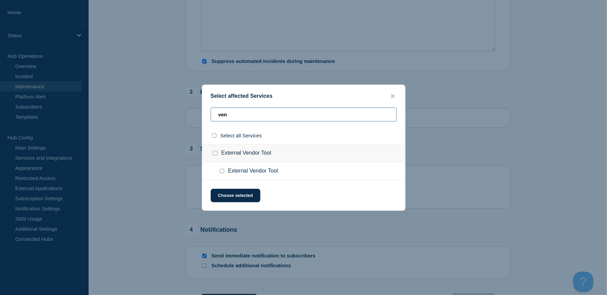
type input "ven"
click at [221, 171] on input "External Vendor Tool checkbox" at bounding box center [222, 171] width 4 height 4
checkbox input "true"
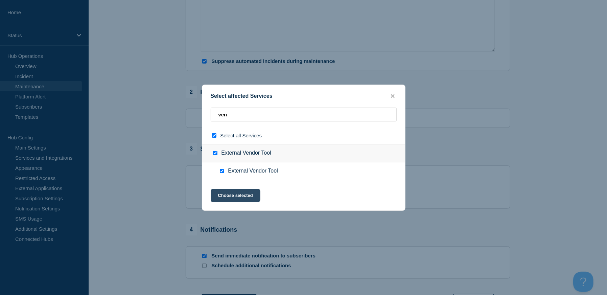
click at [237, 195] on button "Choose selected" at bounding box center [236, 196] width 50 height 14
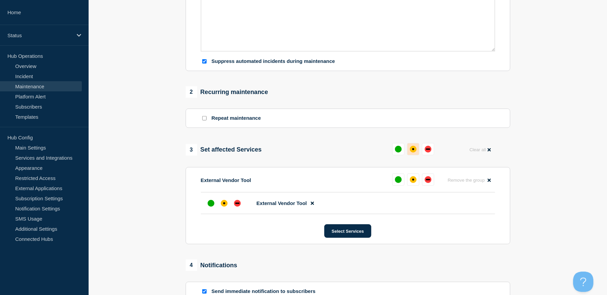
click at [414, 152] on div "affected" at bounding box center [413, 149] width 7 height 7
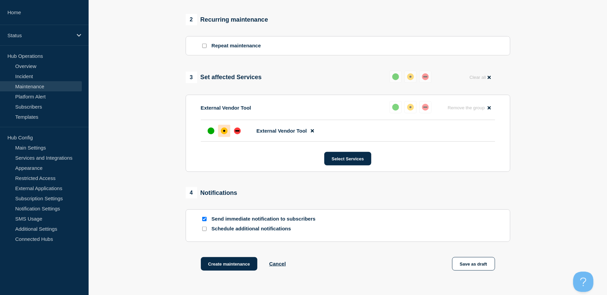
scroll to position [331, 0]
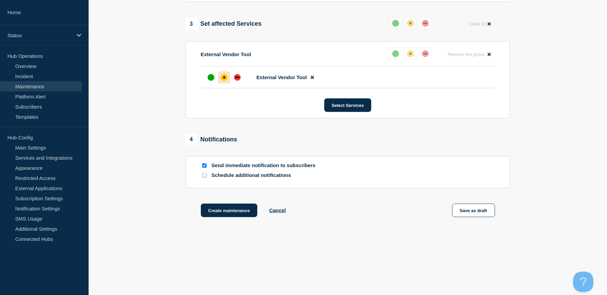
click at [203, 165] on input "Send immediate notification to subscribers" at bounding box center [204, 165] width 4 height 4
checkbox input "false"
click at [238, 209] on button "Create maintenance" at bounding box center [229, 211] width 57 height 14
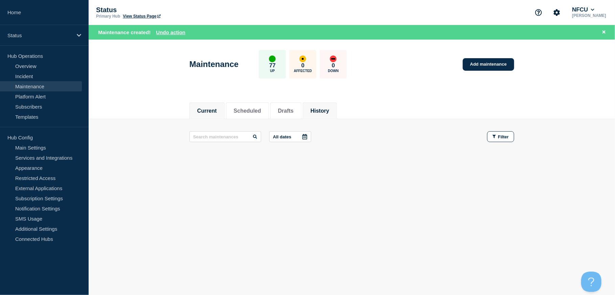
click at [337, 109] on li "History" at bounding box center [320, 110] width 34 height 17
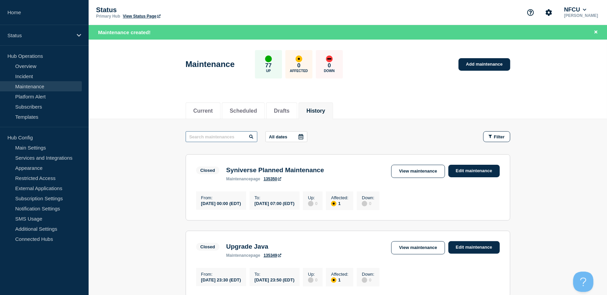
click at [227, 138] on input "text" at bounding box center [222, 136] width 72 height 11
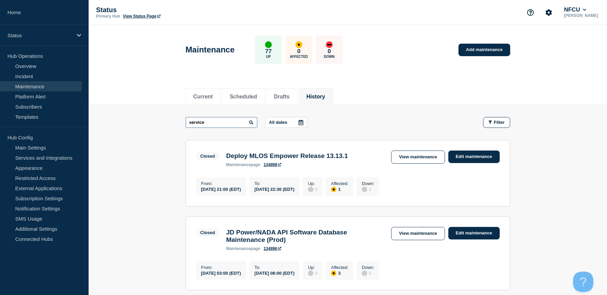
click at [223, 122] on input "service" at bounding box center [222, 122] width 72 height 11
type input "servicenow"
